Goal: Transaction & Acquisition: Subscribe to service/newsletter

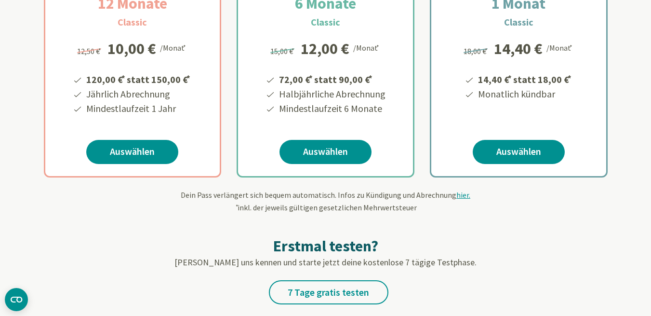
scroll to position [386, 0]
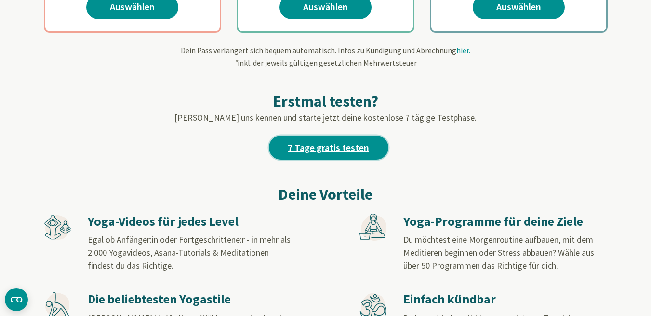
click at [326, 145] on link "7 Tage gratis testen" at bounding box center [329, 147] width 120 height 24
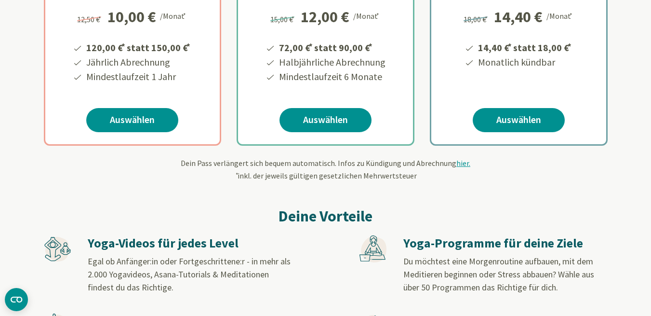
scroll to position [289, 0]
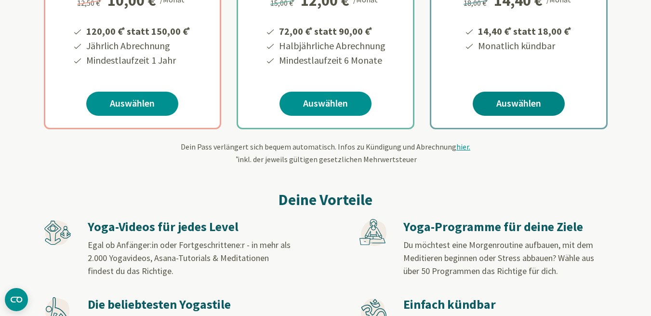
click at [509, 99] on link "Auswählen" at bounding box center [519, 104] width 92 height 24
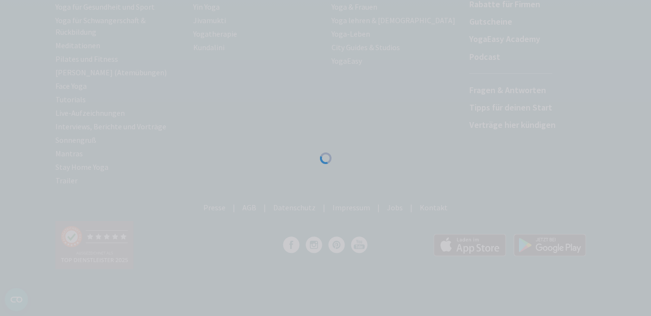
scroll to position [203, 0]
